Goal: Find specific page/section: Find specific page/section

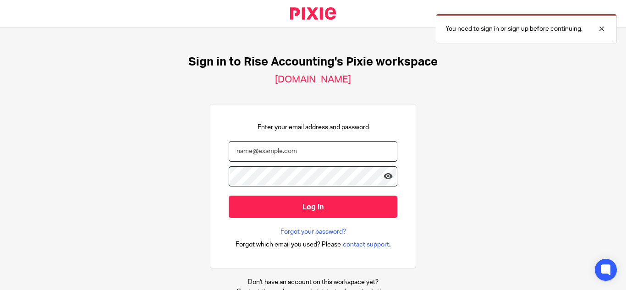
click at [286, 153] on input "email" at bounding box center [313, 151] width 169 height 21
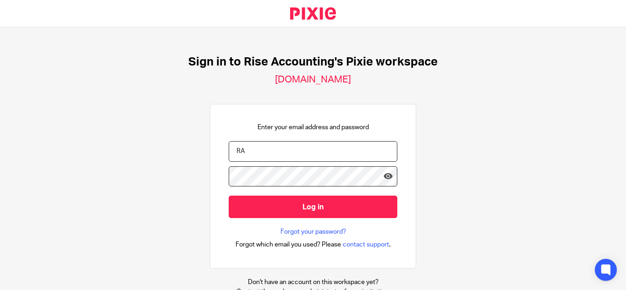
type input "R"
type input "rajarajashree@jumpaccounting.co.uk"
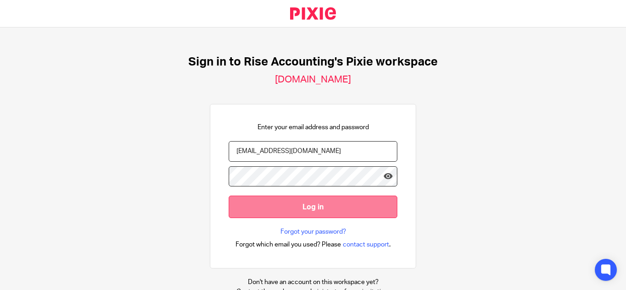
click at [259, 206] on input "Log in" at bounding box center [313, 207] width 169 height 22
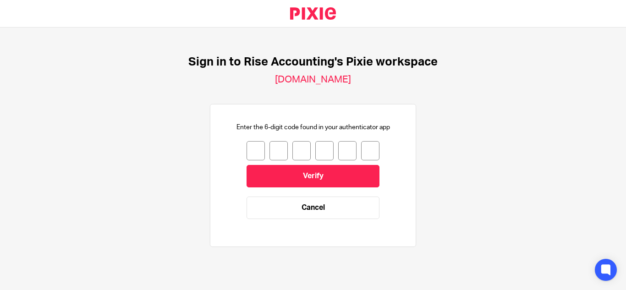
click at [252, 150] on input "number" at bounding box center [255, 150] width 18 height 19
type input "8"
type input "7"
type input "3"
type input "5"
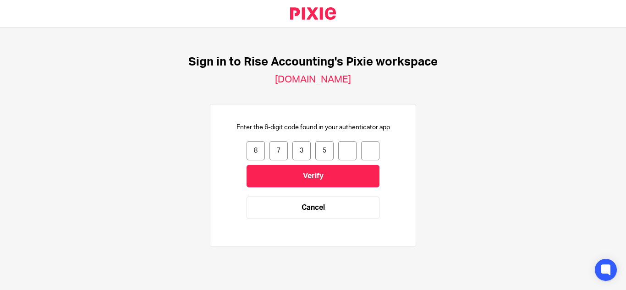
type input "3"
type input "5"
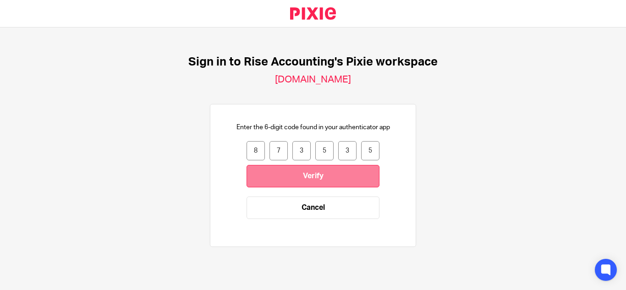
click at [287, 179] on input "Verify" at bounding box center [312, 176] width 133 height 22
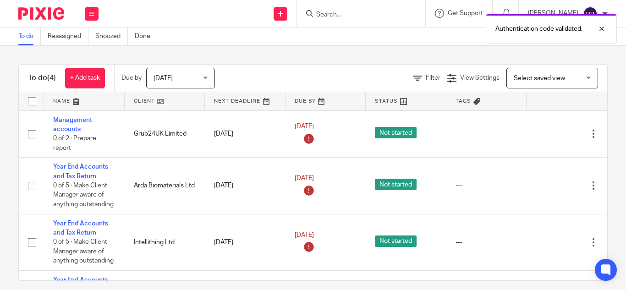
click at [327, 8] on form at bounding box center [364, 13] width 98 height 11
click at [327, 14] on div "Authentication code validated." at bounding box center [465, 26] width 304 height 35
click at [315, 15] on input "Search" at bounding box center [356, 15] width 82 height 8
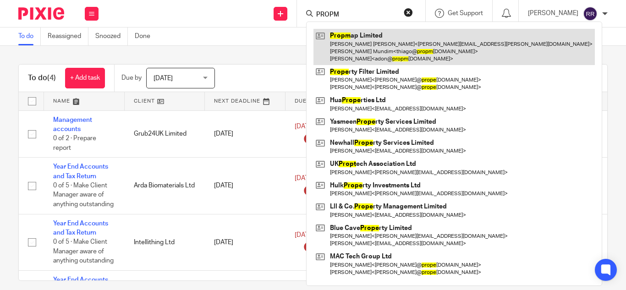
type input "PROPM"
click at [318, 37] on link at bounding box center [453, 47] width 281 height 36
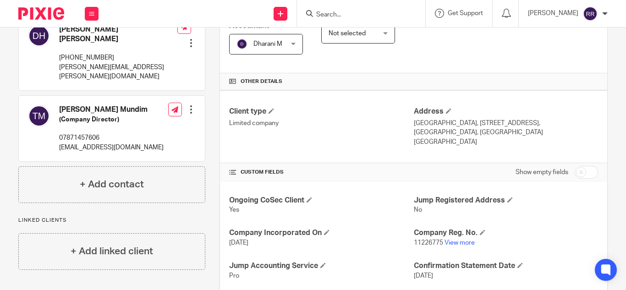
scroll to position [239, 0]
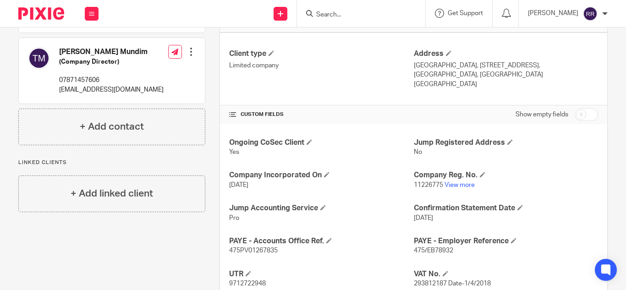
click at [452, 180] on p "11226775 View more" at bounding box center [506, 184] width 184 height 9
click at [456, 185] on link "View more" at bounding box center [459, 185] width 30 height 6
